Goal: Task Accomplishment & Management: Manage account settings

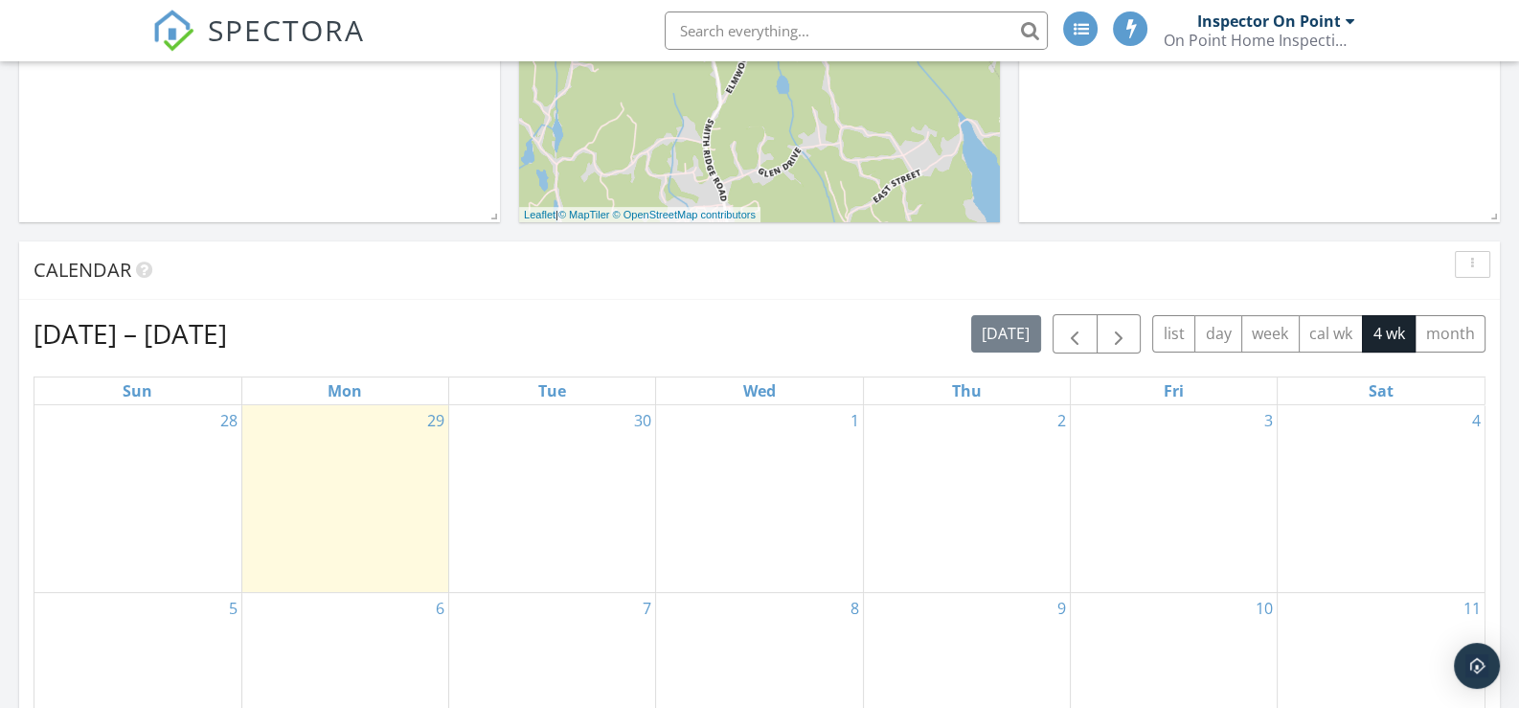
scroll to position [575, 0]
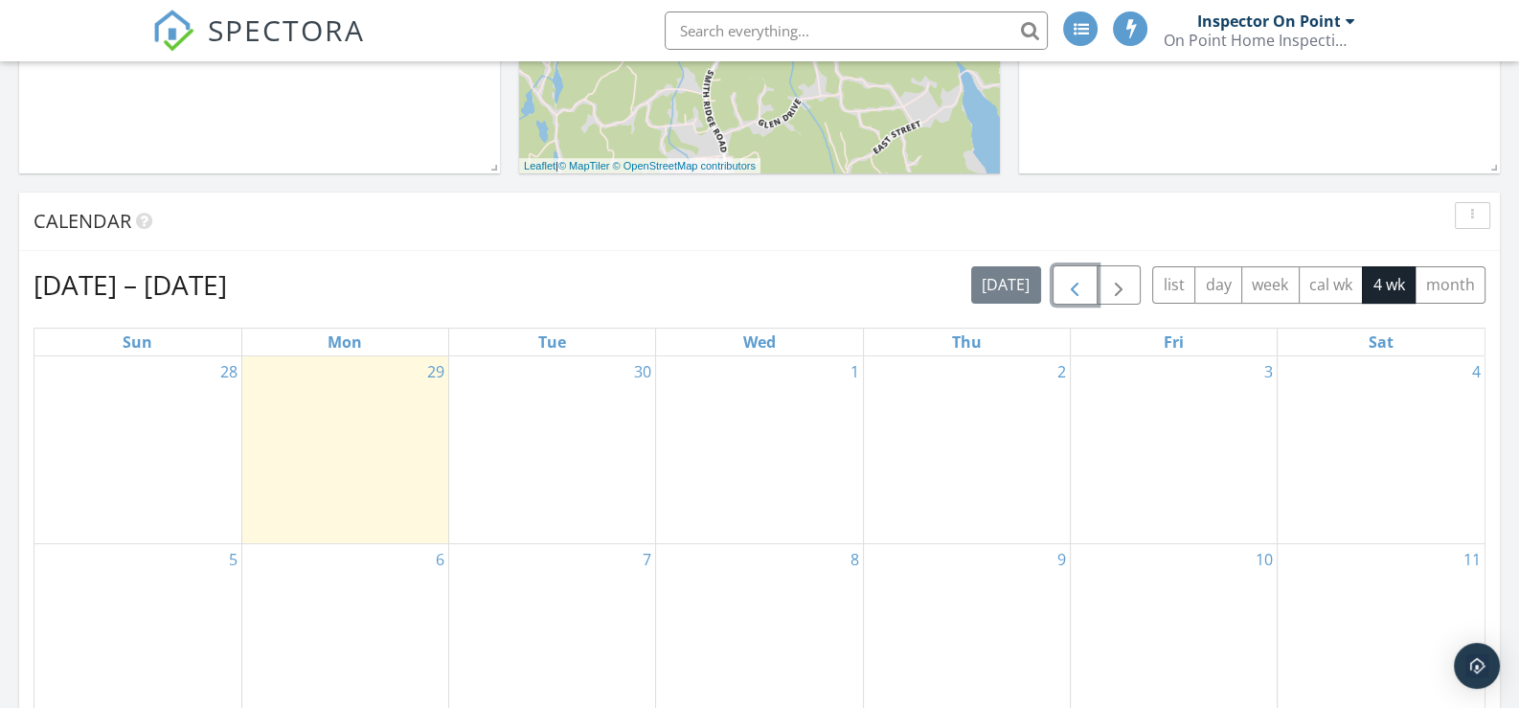
click at [1078, 282] on span "button" at bounding box center [1074, 285] width 23 height 23
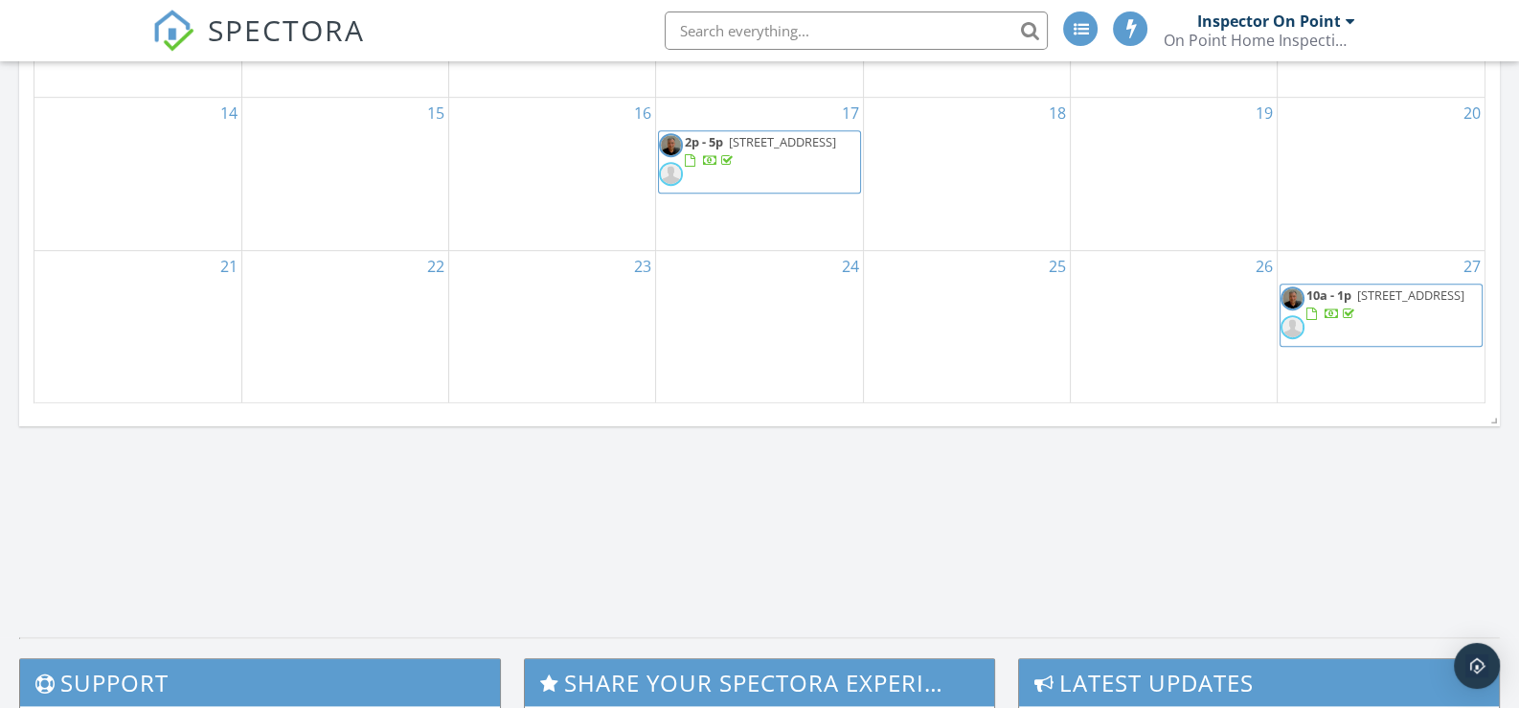
scroll to position [1341, 0]
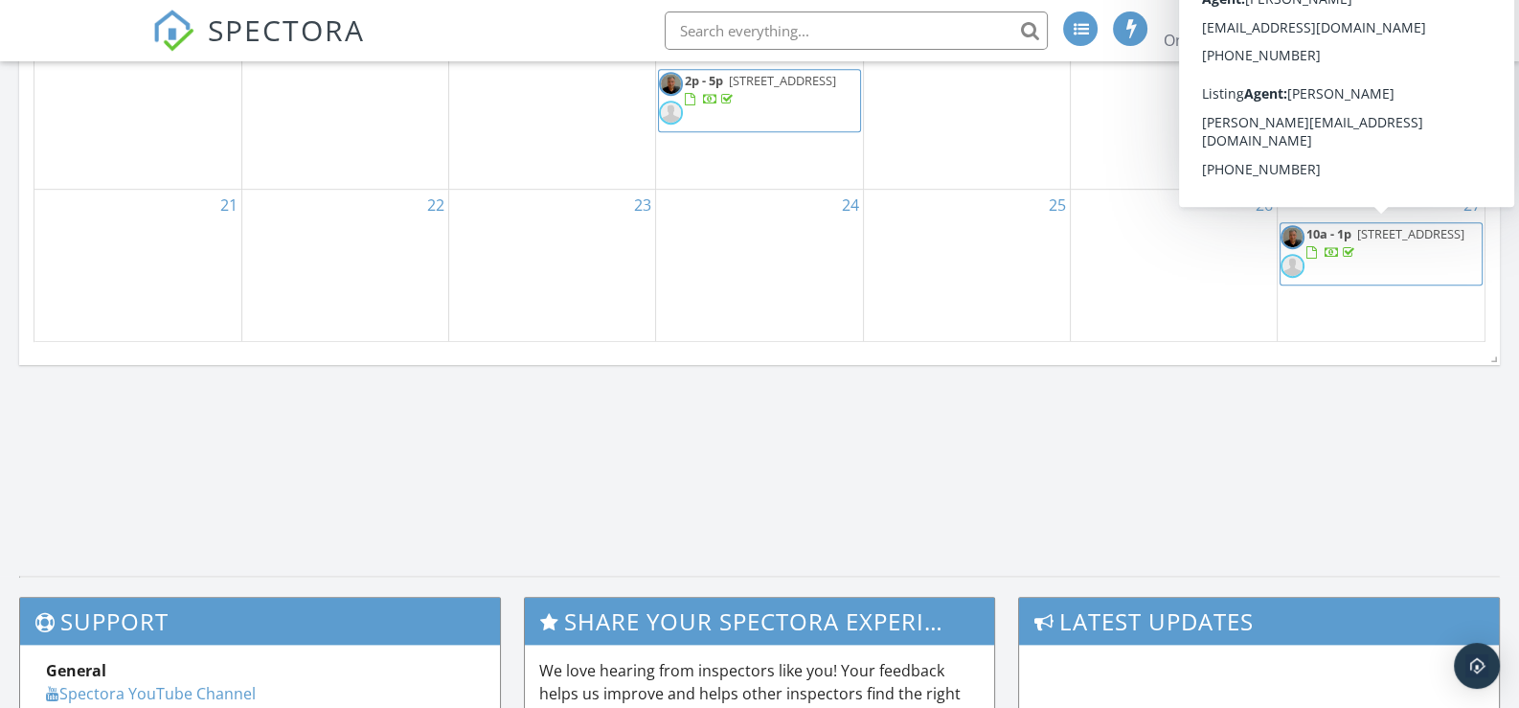
click at [1411, 234] on span "9 Banks Dr, Weston 06883" at bounding box center [1410, 233] width 107 height 17
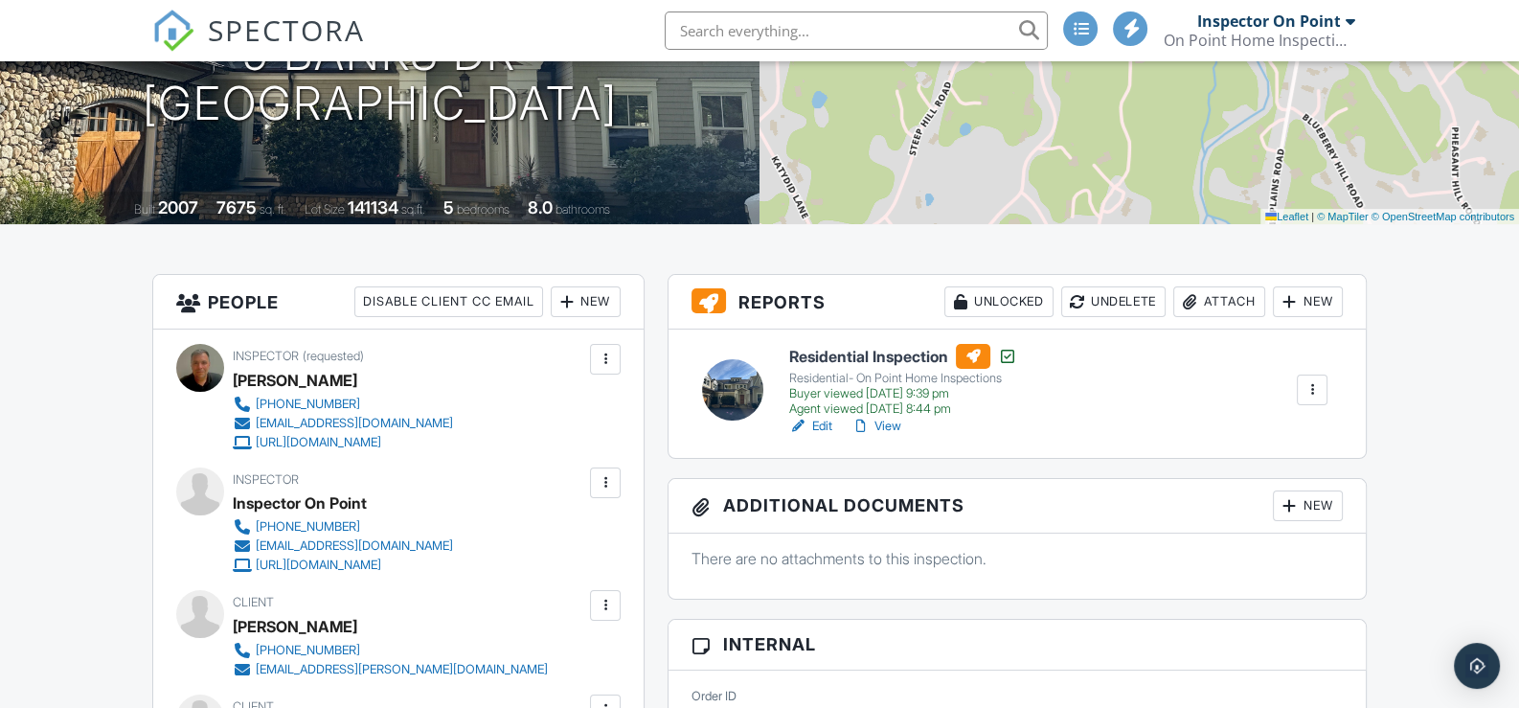
click at [1309, 382] on div at bounding box center [1312, 389] width 19 height 19
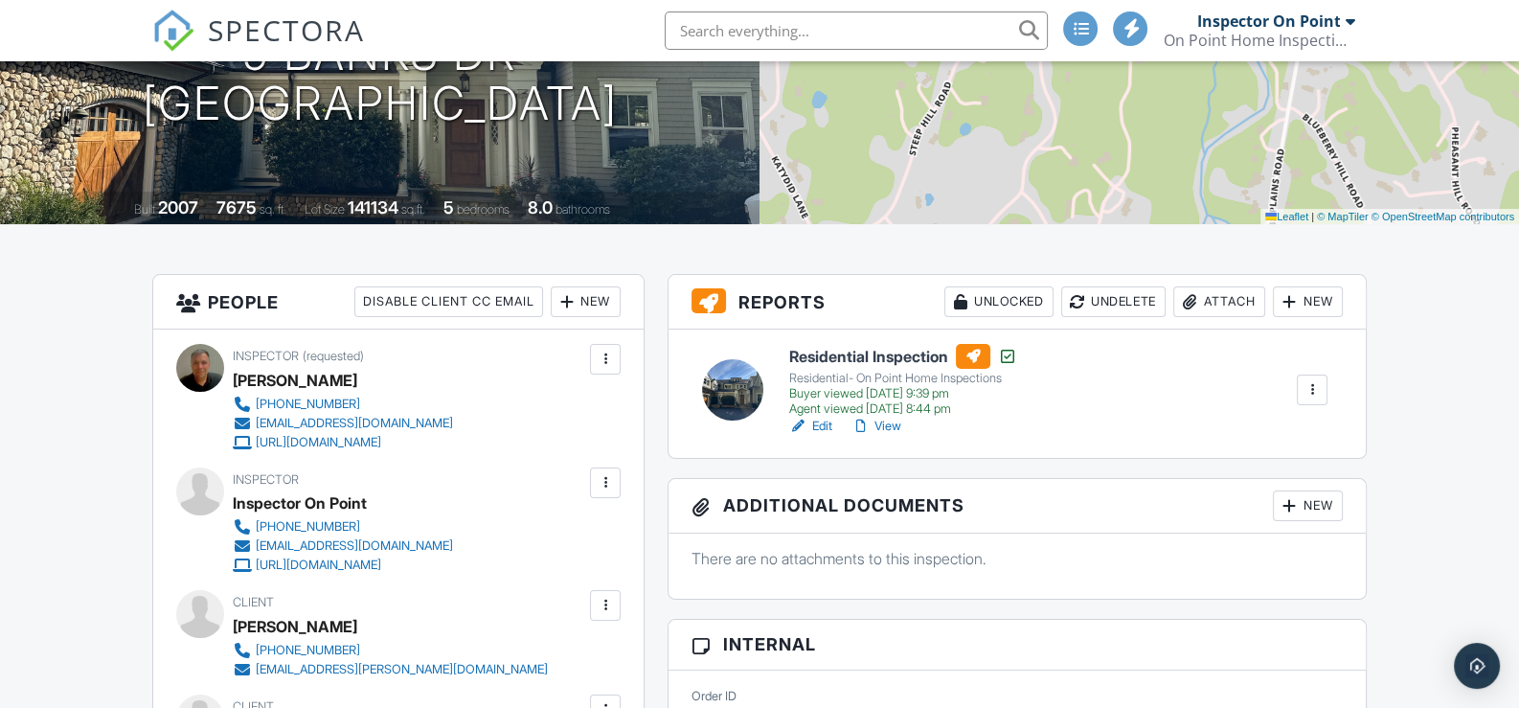
click at [1288, 299] on div at bounding box center [1289, 301] width 19 height 19
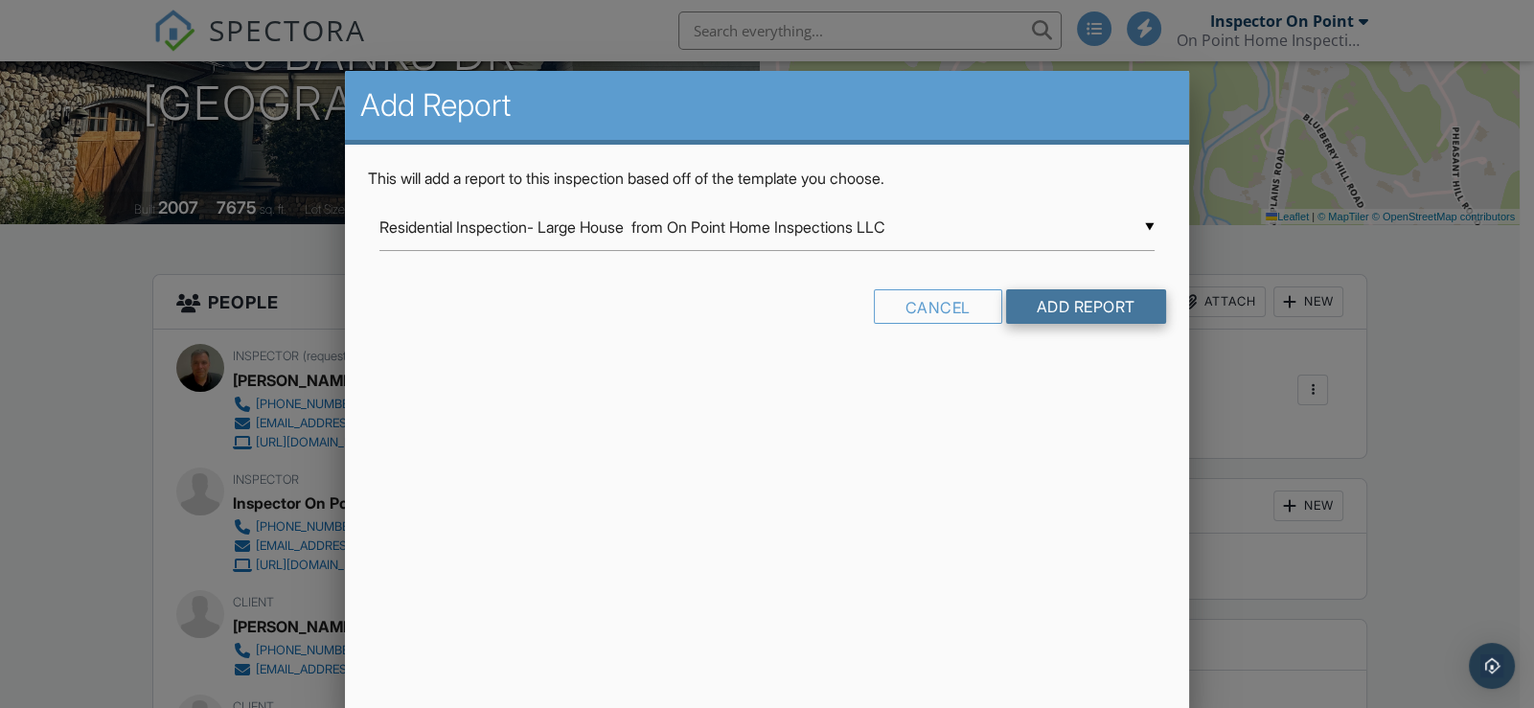
click at [1048, 301] on input "Add Report" at bounding box center [1086, 306] width 160 height 34
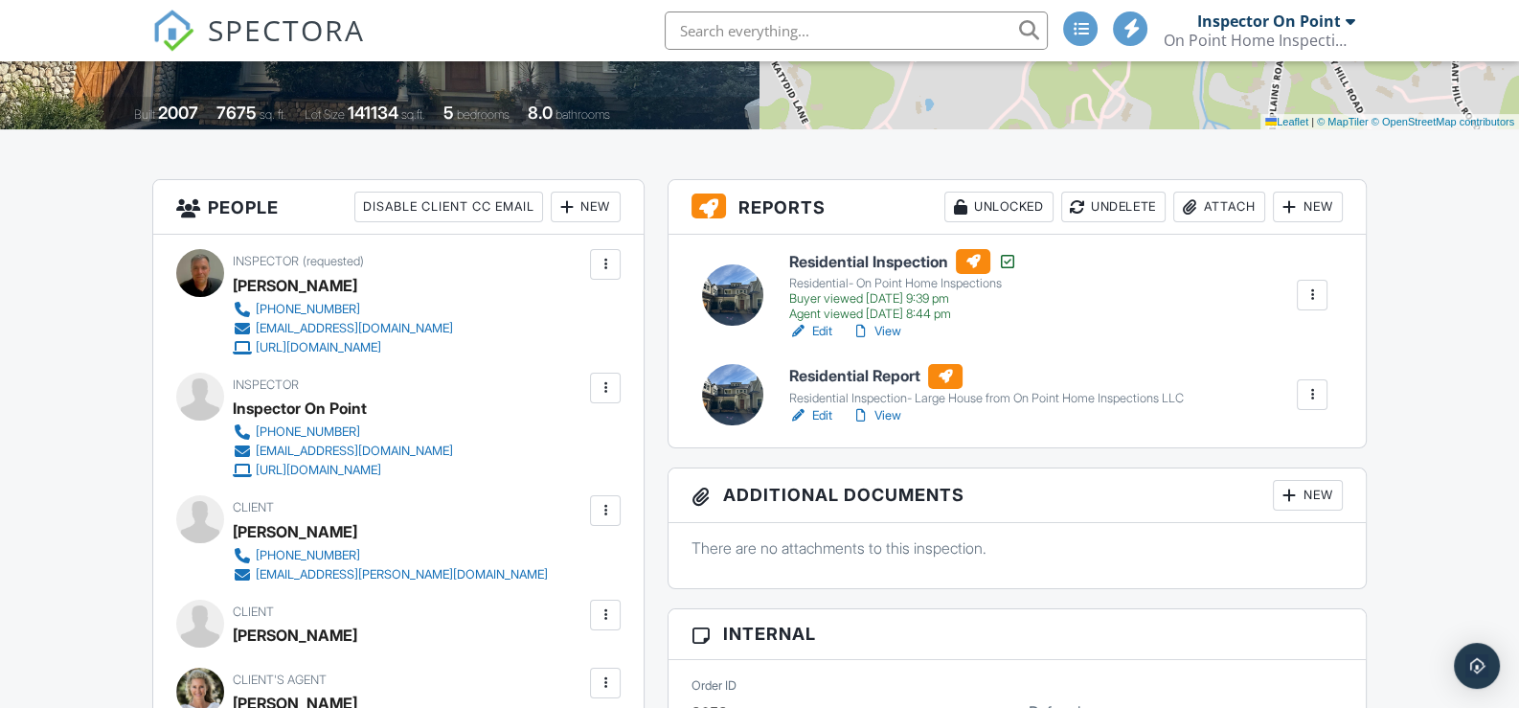
click at [825, 409] on link "Edit" at bounding box center [810, 415] width 43 height 19
click at [1313, 386] on div at bounding box center [1312, 394] width 19 height 19
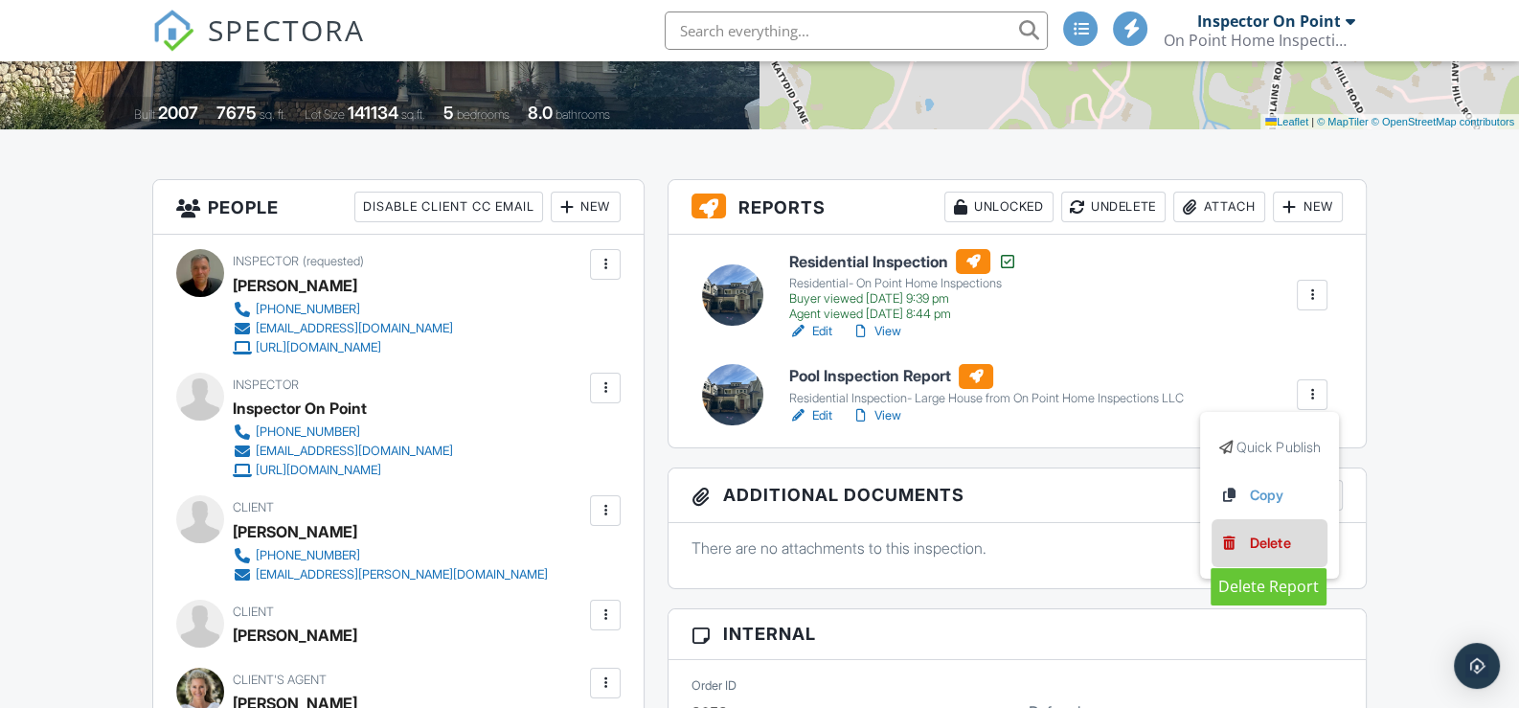
click at [1269, 536] on div "Delete" at bounding box center [1270, 543] width 40 height 21
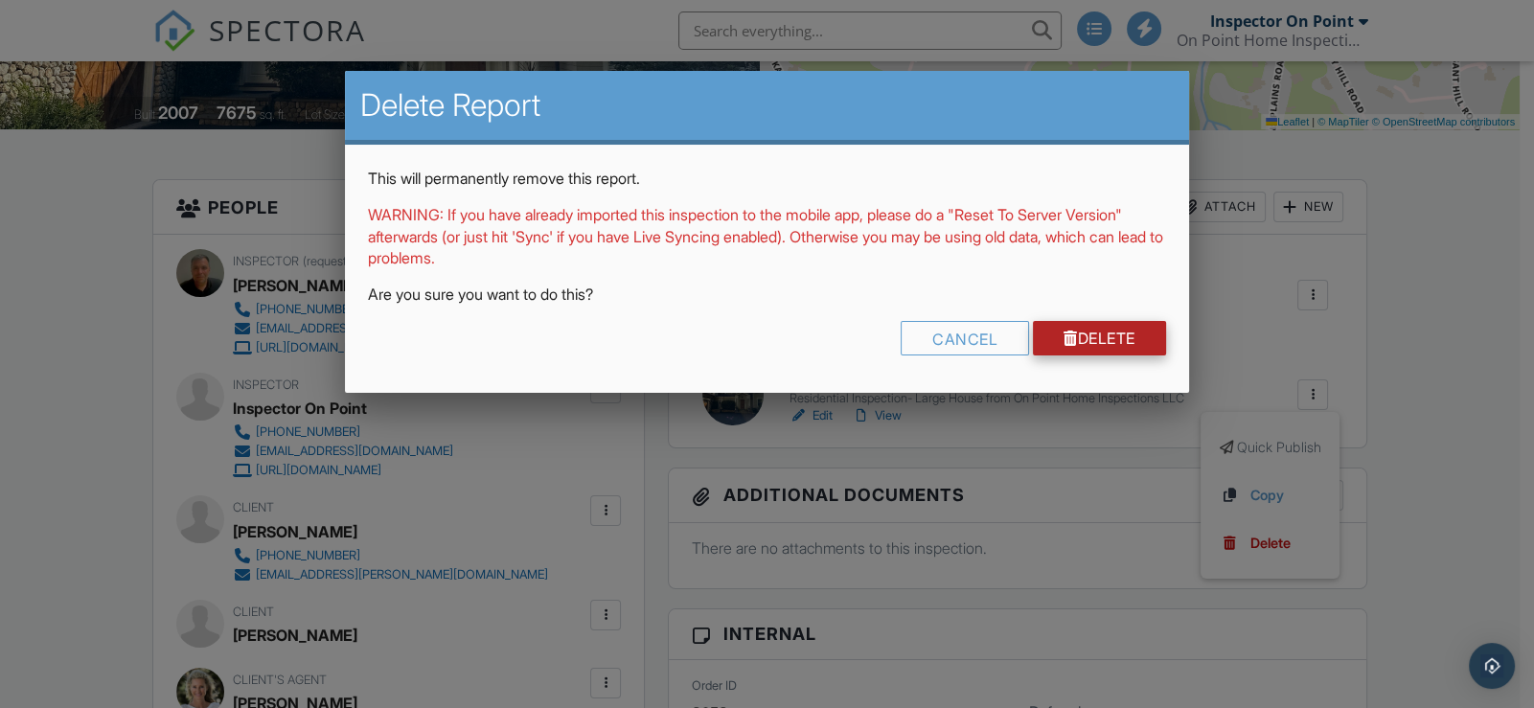
click at [1106, 334] on link "Delete" at bounding box center [1099, 338] width 133 height 34
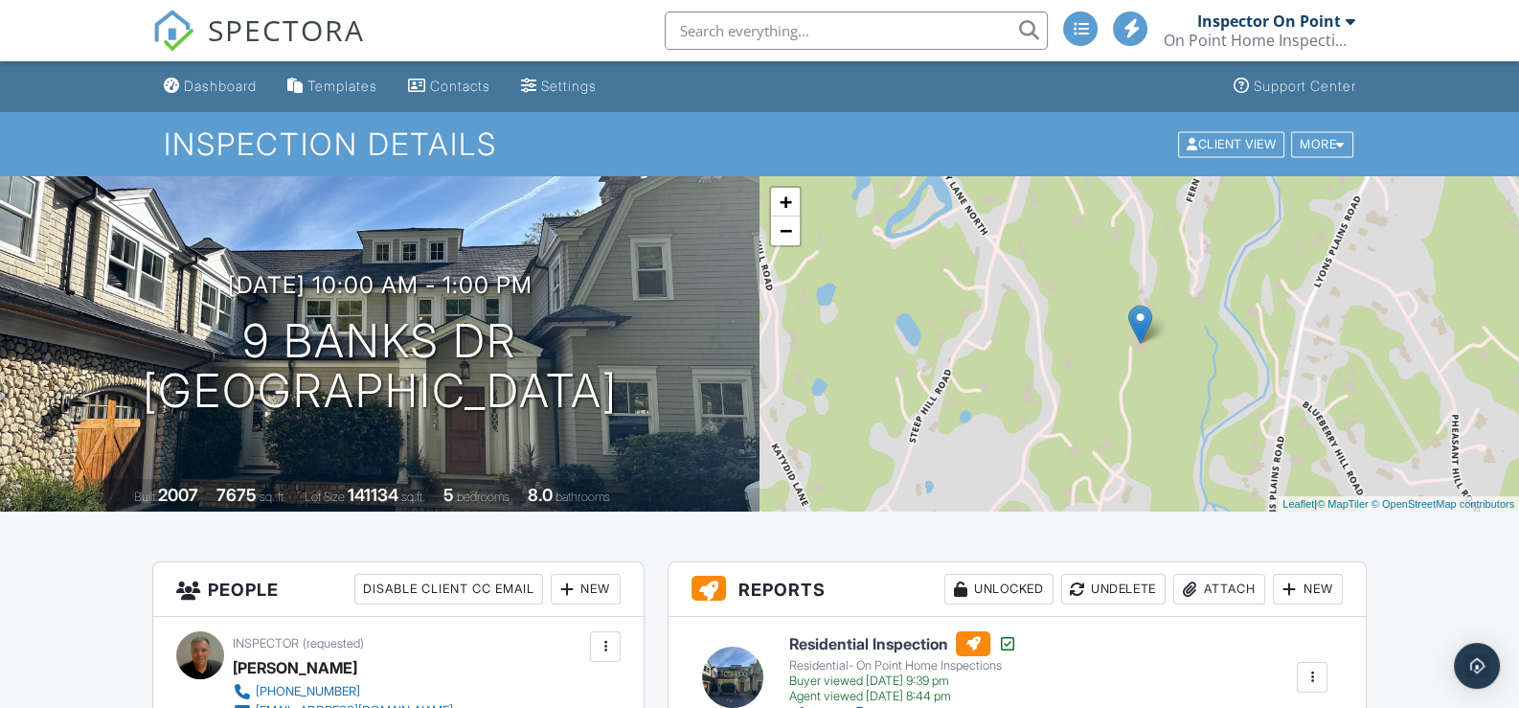
click at [1351, 17] on div at bounding box center [1350, 20] width 10 height 15
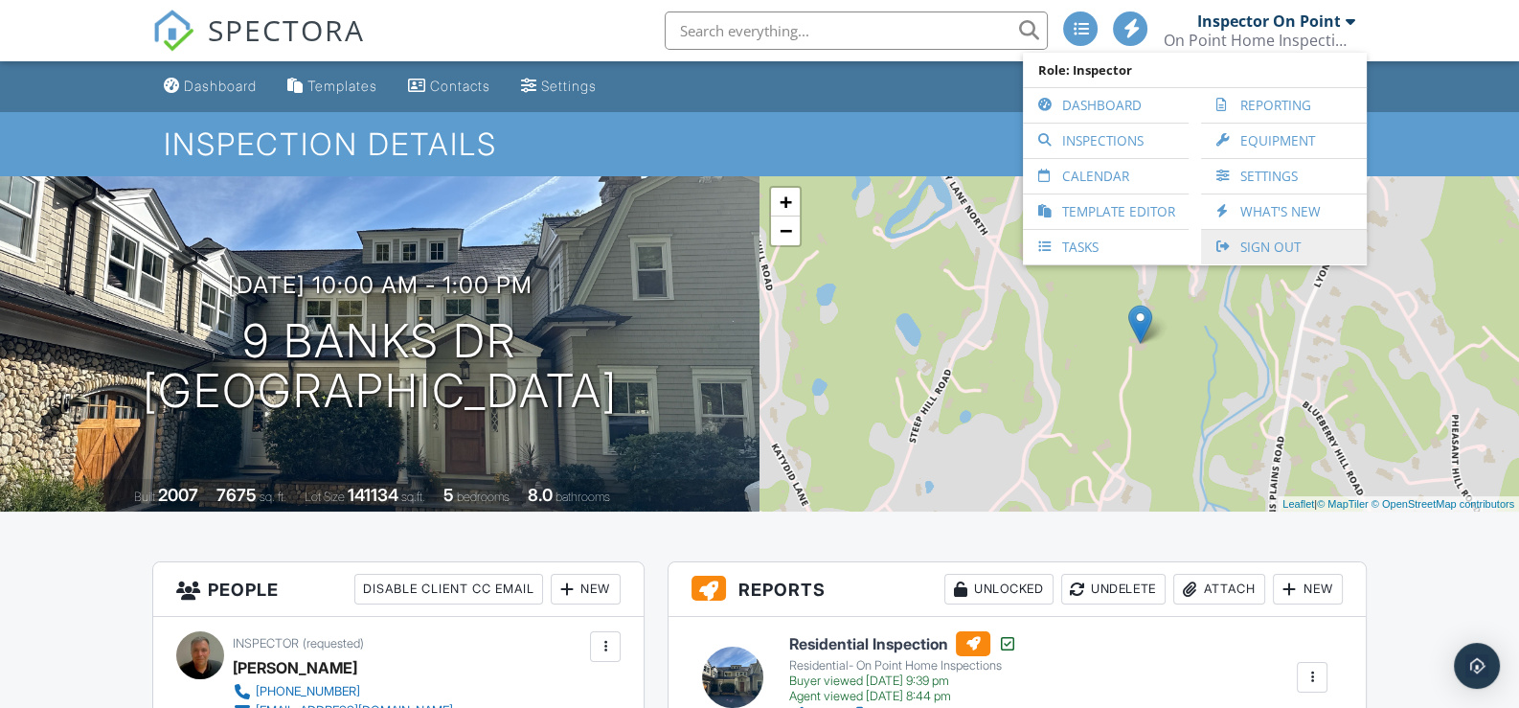
click at [1272, 241] on link "Sign Out" at bounding box center [1284, 247] width 147 height 34
